Goal: Download file/media

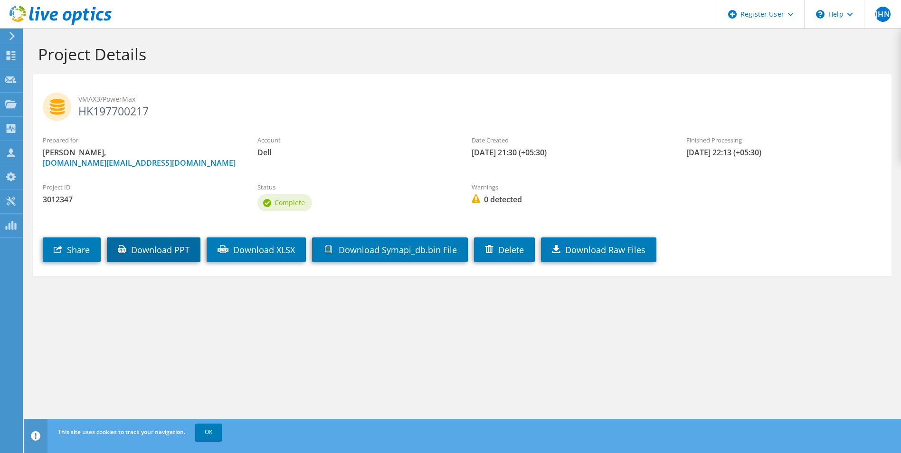
click at [179, 253] on link "Download PPT" at bounding box center [154, 249] width 94 height 25
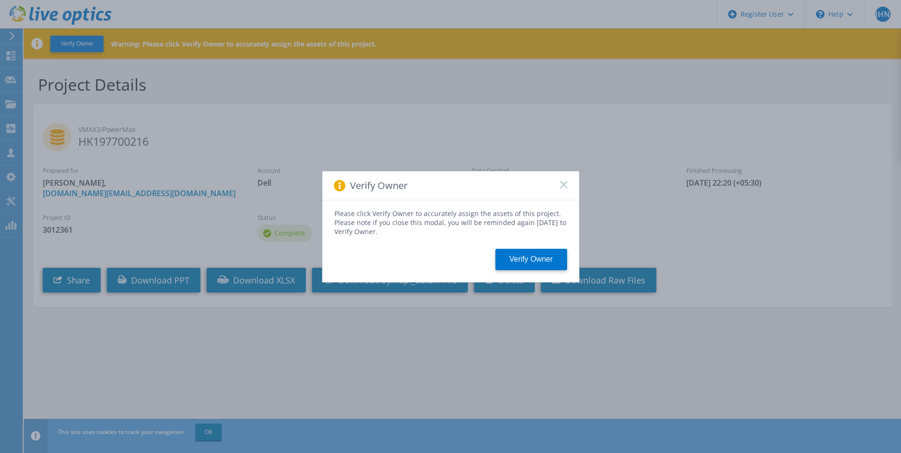
click at [568, 182] on div "Verify Owner" at bounding box center [450, 185] width 256 height 29
click at [562, 187] on rect at bounding box center [563, 184] width 8 height 8
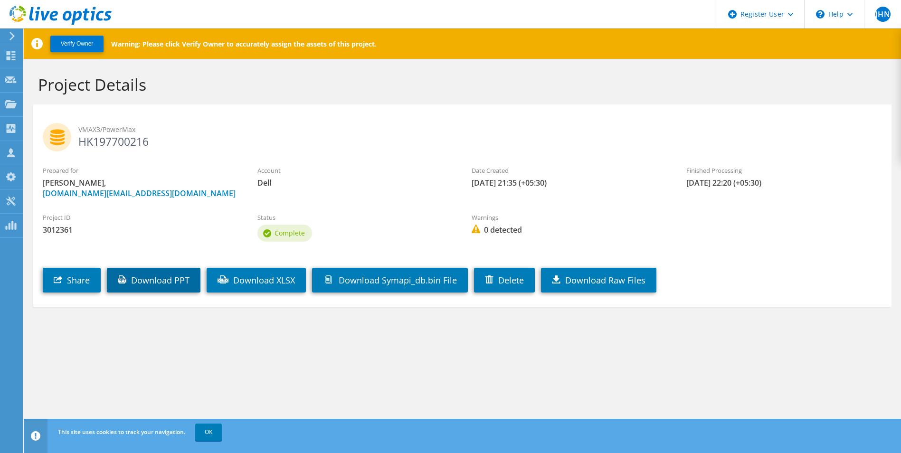
click at [183, 281] on link "Download PPT" at bounding box center [154, 280] width 94 height 25
